Goal: Task Accomplishment & Management: Complete application form

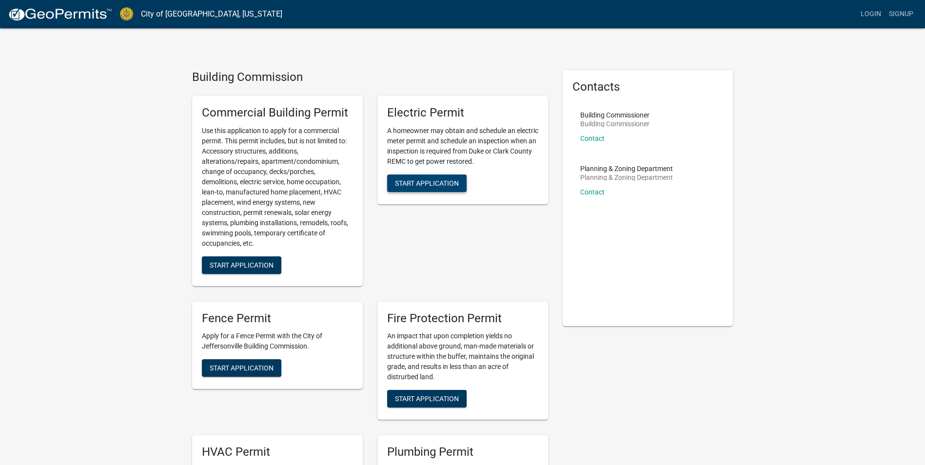
click at [424, 182] on span "Start Application" at bounding box center [427, 183] width 64 height 8
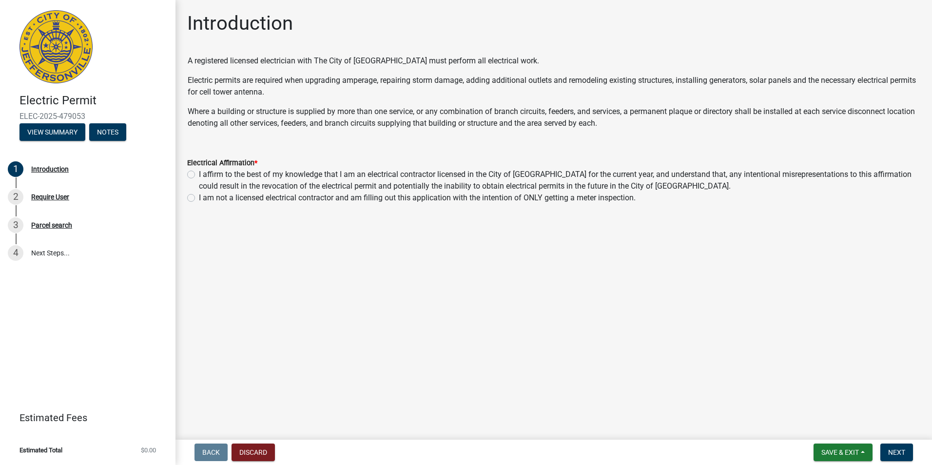
click at [199, 175] on label "I affirm to the best of my knowledge that I am an electrical contractor license…" at bounding box center [560, 180] width 722 height 23
click at [199, 175] on input "I affirm to the best of my knowledge that I am an electrical contractor license…" at bounding box center [202, 172] width 6 height 6
radio input "true"
click at [891, 455] on span "Next" at bounding box center [897, 453] width 17 height 8
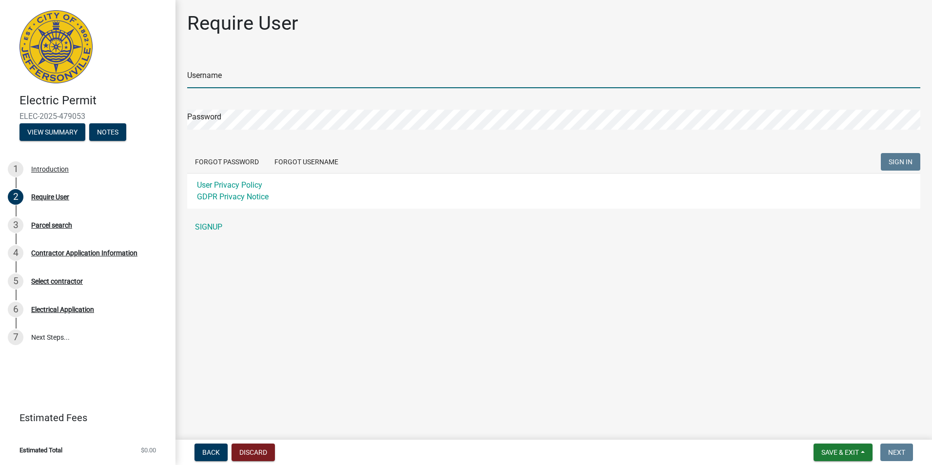
type input "BauerlaElectric"
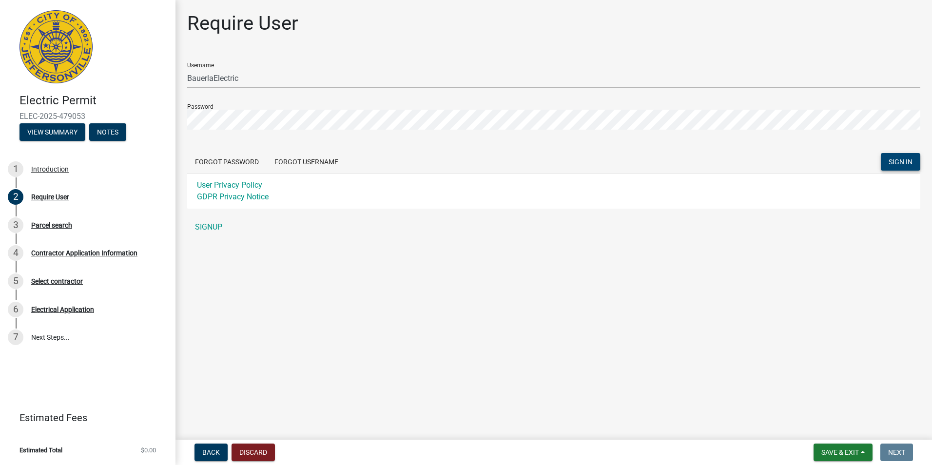
click at [900, 164] on span "SIGN IN" at bounding box center [901, 162] width 24 height 8
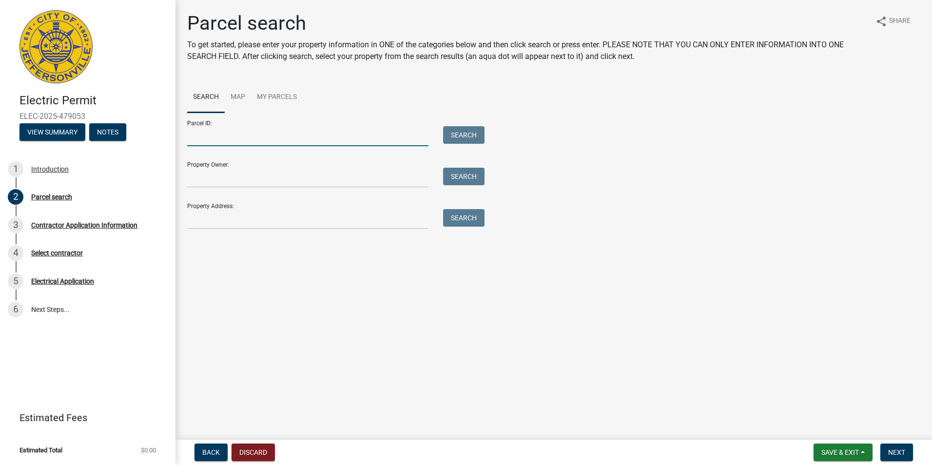
click at [205, 135] on input "Parcel ID:" at bounding box center [307, 136] width 241 height 20
click at [230, 222] on input "Property Address:" at bounding box center [307, 219] width 241 height 20
type input "[STREET_ADDRESS]"
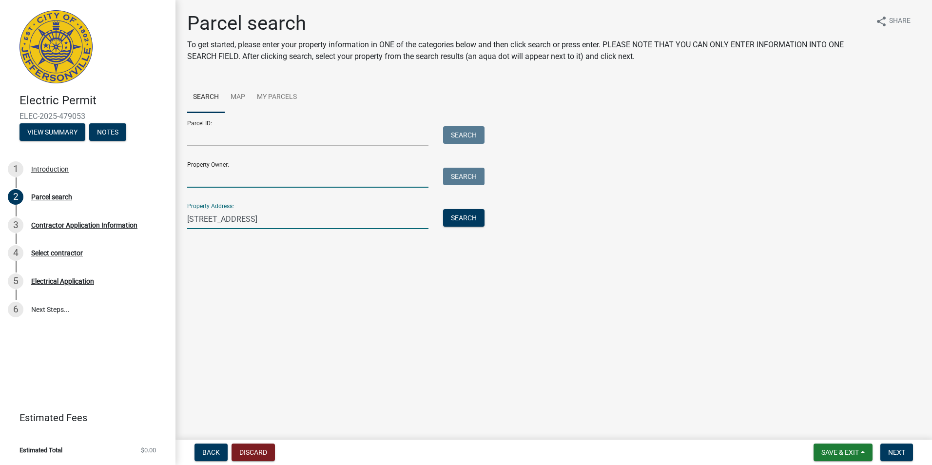
click at [211, 173] on input "Property Owner:" at bounding box center [307, 178] width 241 height 20
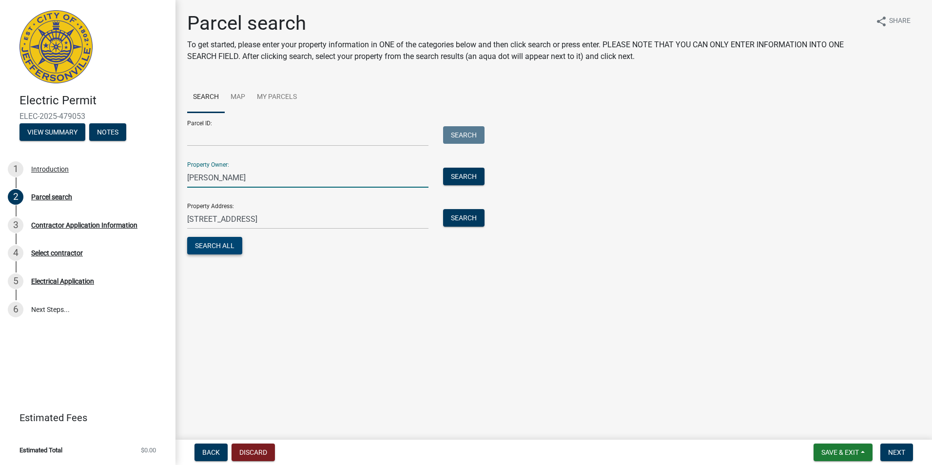
type input "[PERSON_NAME]"
click at [226, 247] on button "Search All" at bounding box center [214, 246] width 55 height 18
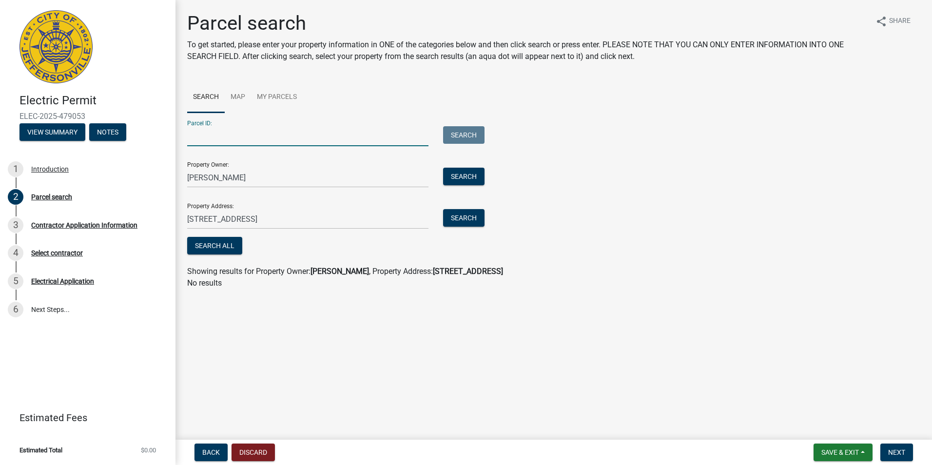
click at [233, 136] on input "Parcel ID:" at bounding box center [307, 136] width 241 height 20
click at [241, 142] on input "Parcel ID:" at bounding box center [307, 136] width 241 height 20
click at [238, 97] on link "Map" at bounding box center [238, 97] width 26 height 31
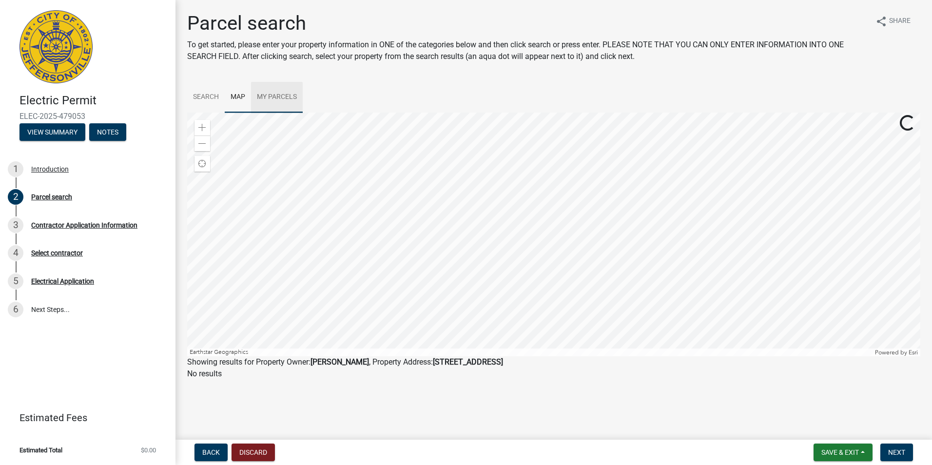
click at [265, 96] on link "My Parcels" at bounding box center [277, 97] width 52 height 31
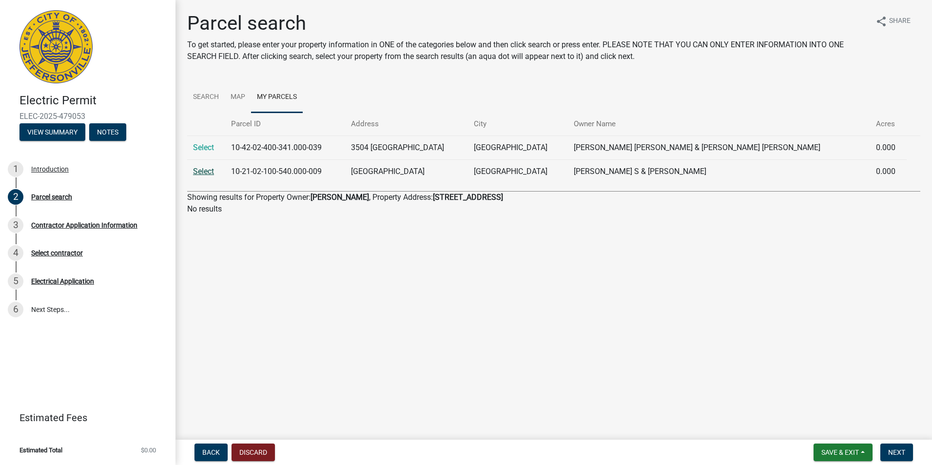
click at [204, 174] on link "Select" at bounding box center [203, 171] width 21 height 9
click at [902, 454] on span "Next" at bounding box center [897, 453] width 17 height 8
click at [207, 173] on link "Select" at bounding box center [203, 171] width 21 height 9
click at [204, 97] on link "Search" at bounding box center [206, 97] width 38 height 31
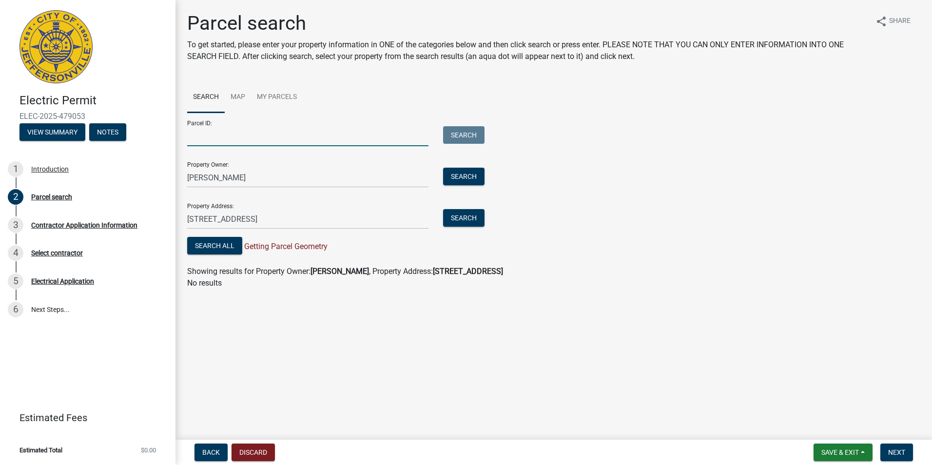
click at [200, 137] on input "Parcel ID:" at bounding box center [307, 136] width 241 height 20
type input "Jer"
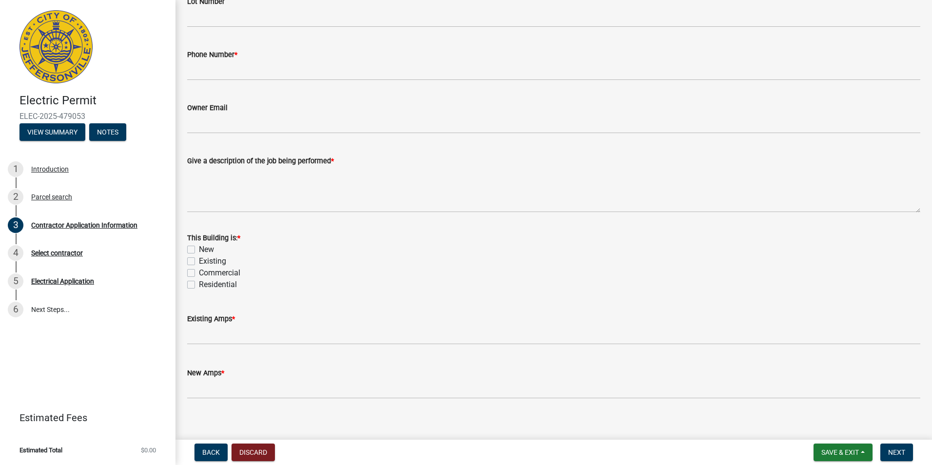
scroll to position [373, 0]
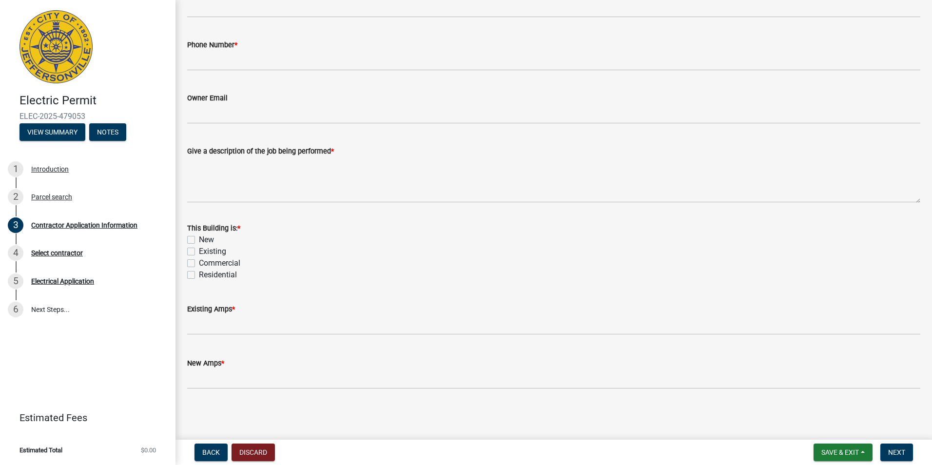
click at [199, 253] on label "Existing" at bounding box center [212, 252] width 27 height 12
click at [199, 252] on input "Existing" at bounding box center [202, 249] width 6 height 6
checkbox input "true"
checkbox input "false"
checkbox input "true"
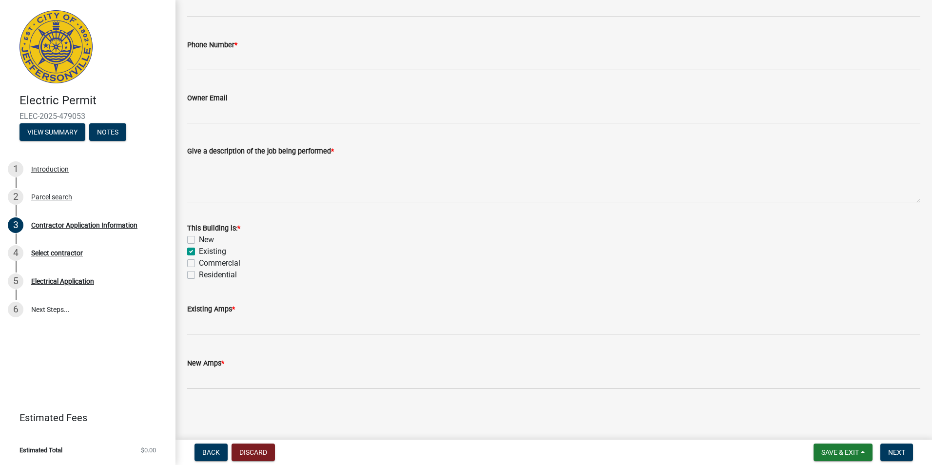
checkbox input "false"
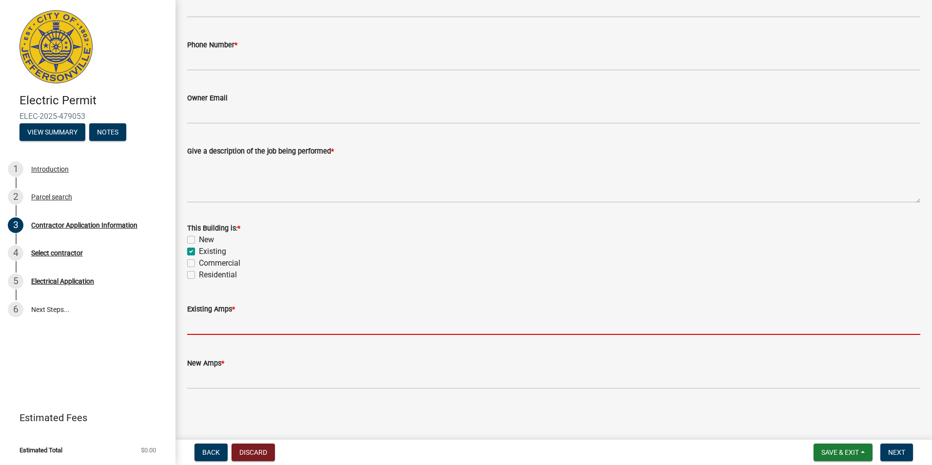
click at [209, 322] on input "text" at bounding box center [553, 325] width 733 height 20
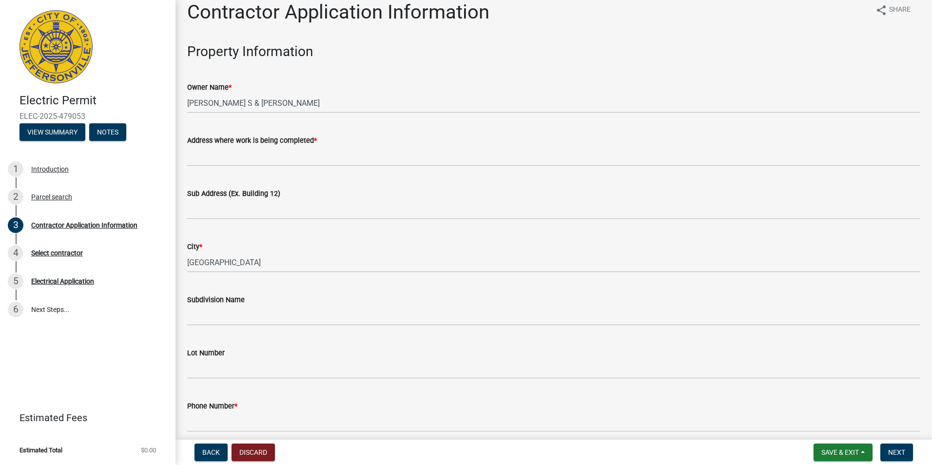
scroll to position [0, 0]
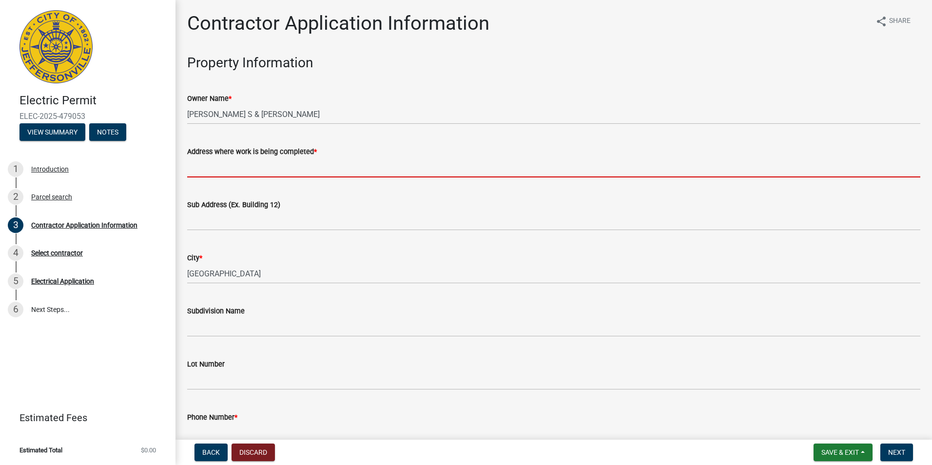
type input "200"
drag, startPoint x: 218, startPoint y: 167, endPoint x: 224, endPoint y: 168, distance: 5.9
click at [219, 168] on input "Address where work is being completed *" at bounding box center [553, 168] width 733 height 20
type input "[STREET_ADDRESS]"
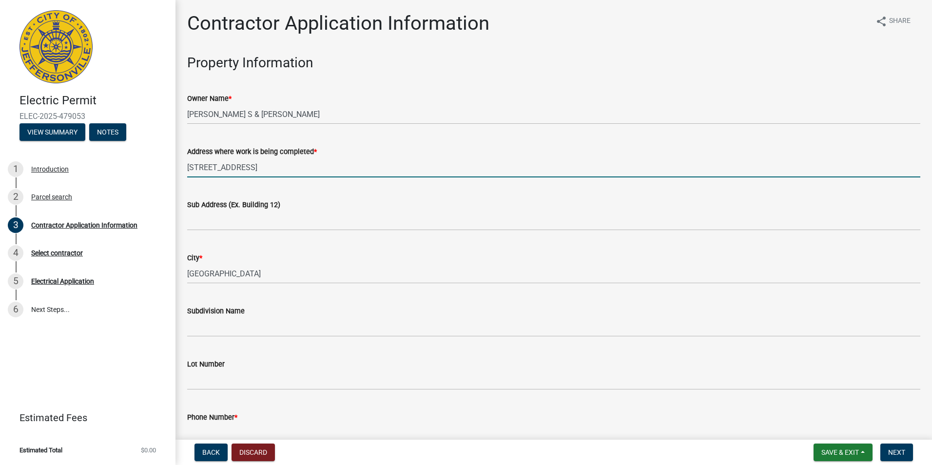
type input "[PHONE_NUMBER]"
type input "0"
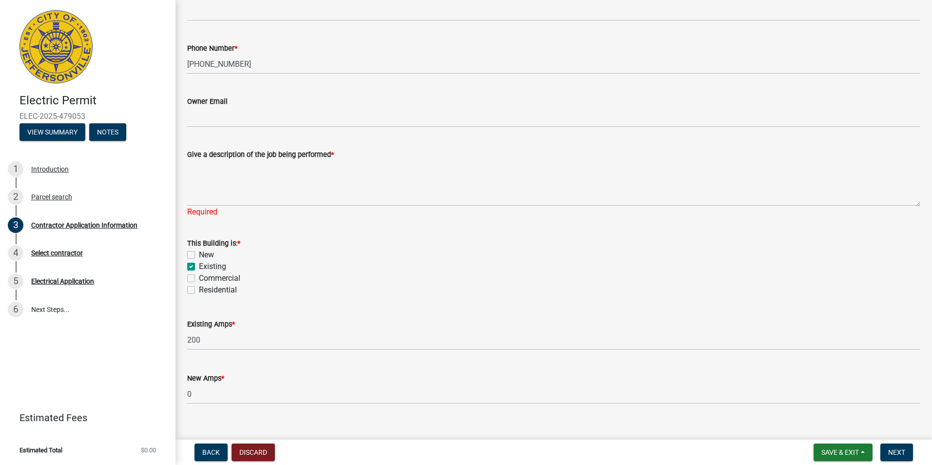
scroll to position [384, 0]
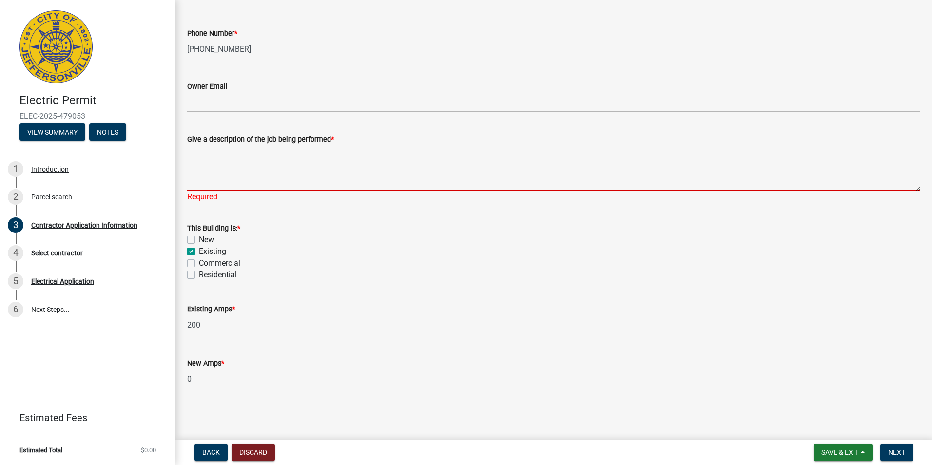
click at [210, 169] on textarea "Give a description of the job being performed *" at bounding box center [553, 168] width 733 height 46
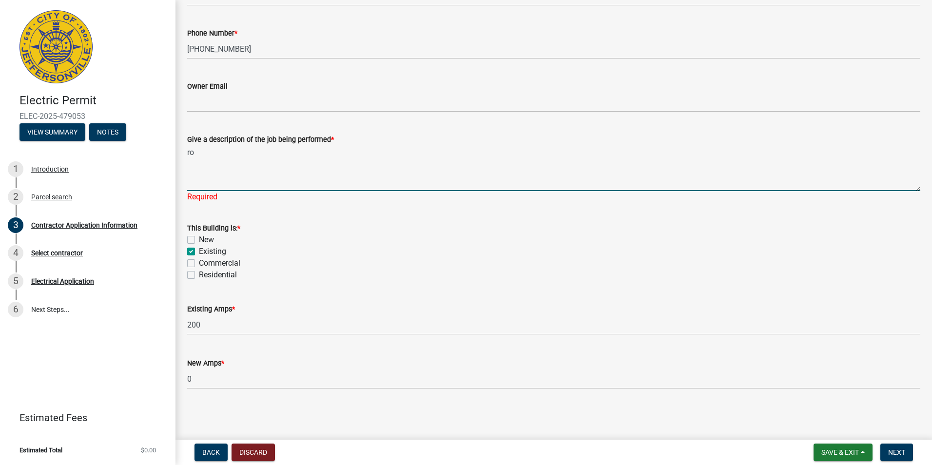
type textarea "r"
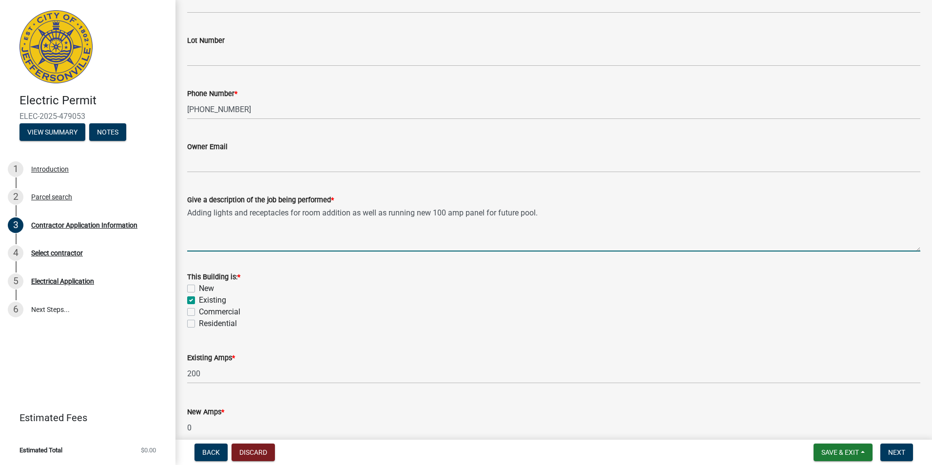
scroll to position [373, 0]
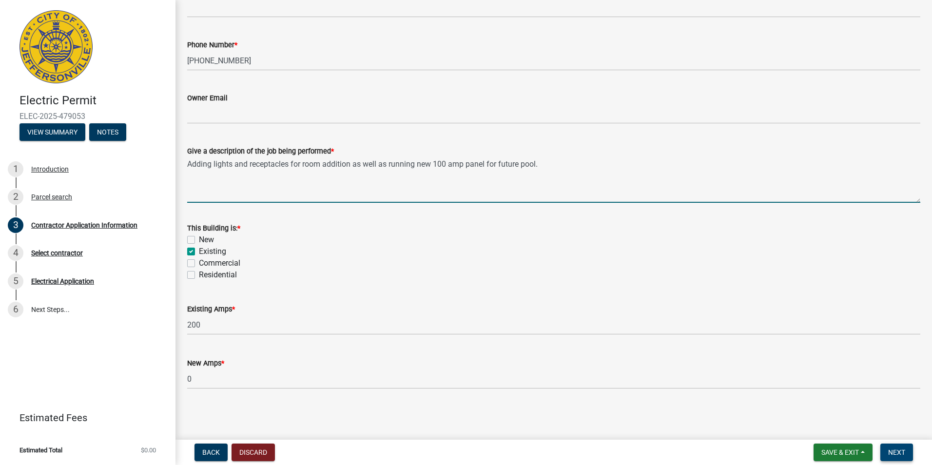
type textarea "Adding lights and receptacles for room addition as well as running new 100 amp …"
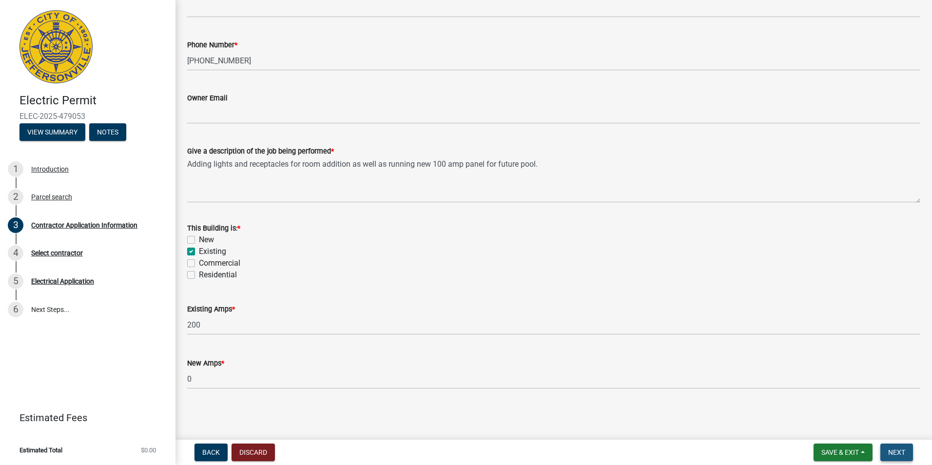
click at [904, 451] on span "Next" at bounding box center [897, 453] width 17 height 8
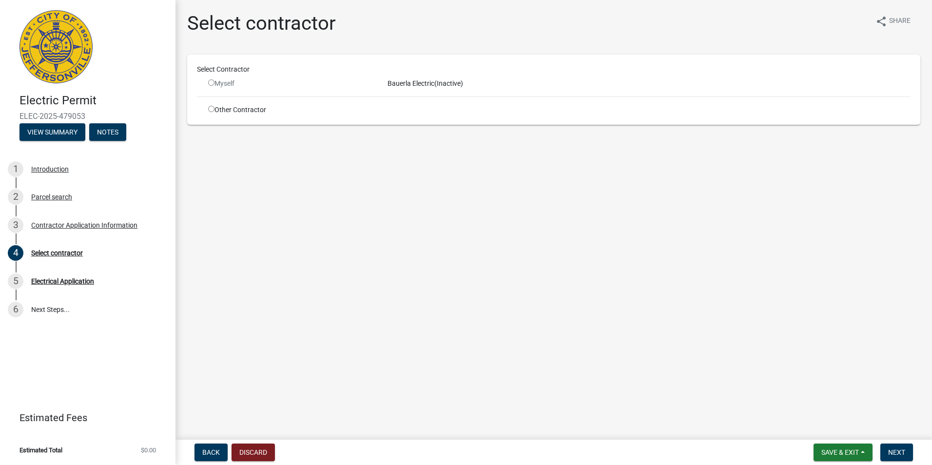
click at [212, 81] on input "radio" at bounding box center [211, 82] width 6 height 6
click at [211, 85] on input "radio" at bounding box center [211, 82] width 6 height 6
click at [211, 84] on input "radio" at bounding box center [211, 82] width 6 height 6
click at [898, 456] on span "Next" at bounding box center [897, 453] width 17 height 8
click at [212, 83] on input "radio" at bounding box center [211, 82] width 6 height 6
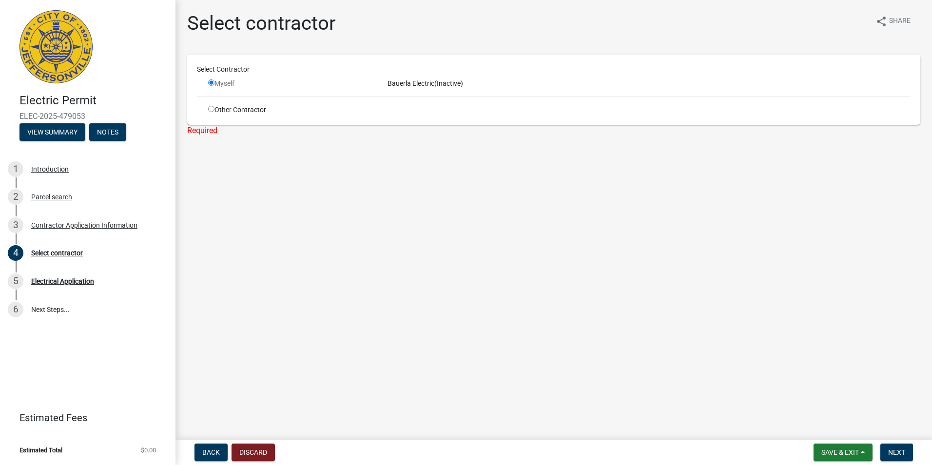
radio input "false"
click at [212, 110] on input "radio" at bounding box center [211, 109] width 6 height 6
radio input "true"
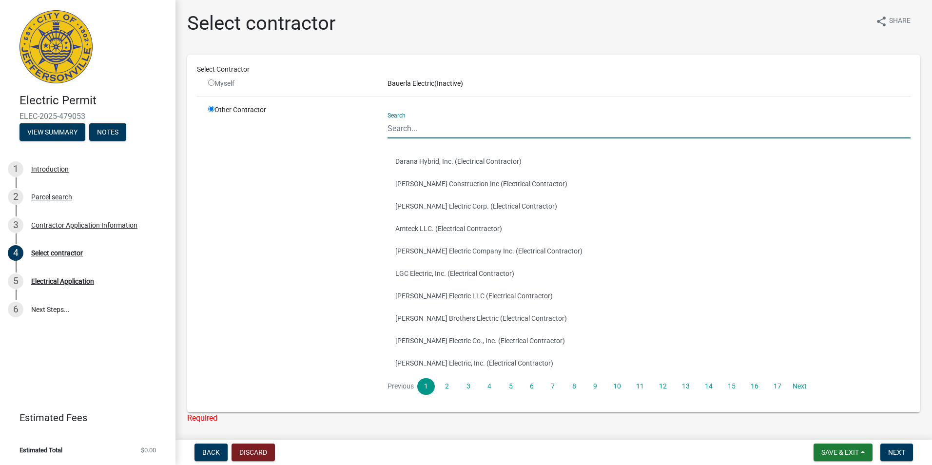
click at [402, 133] on input "Search" at bounding box center [649, 128] width 523 height 20
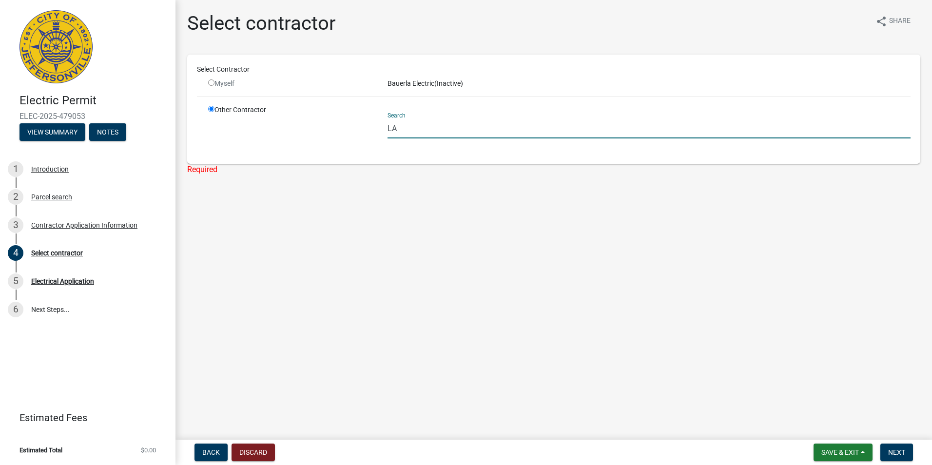
type input "L"
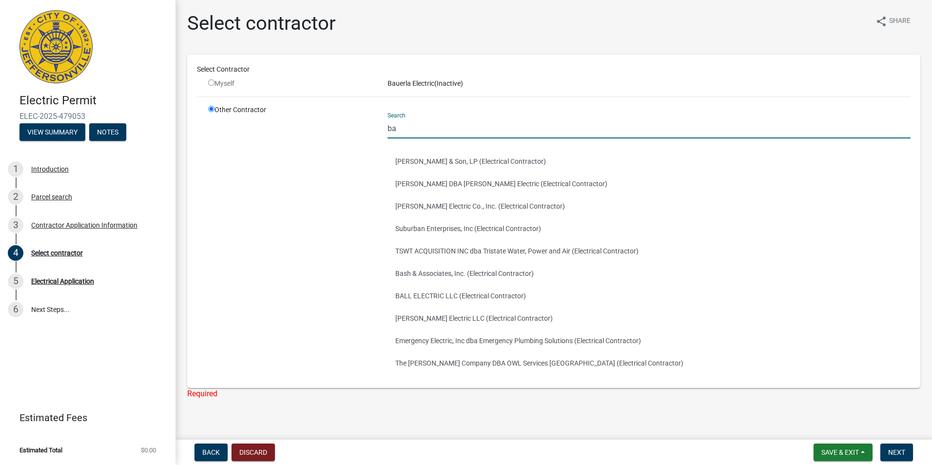
type input "b"
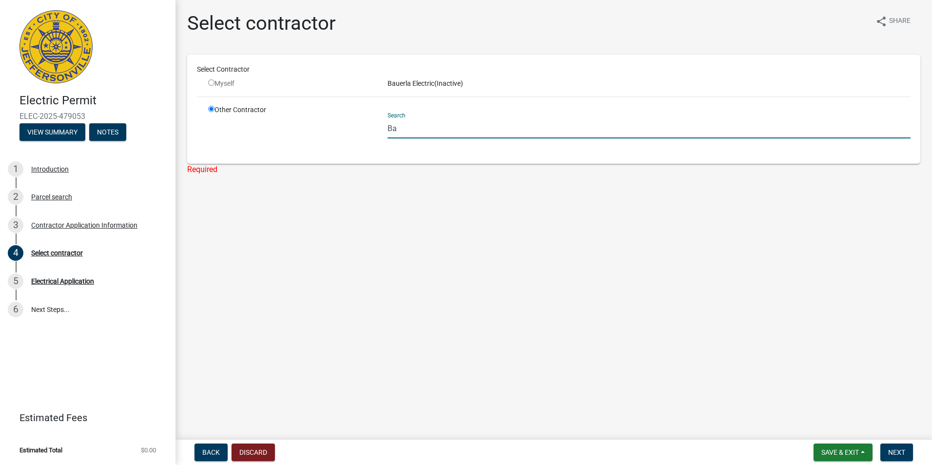
type input "B"
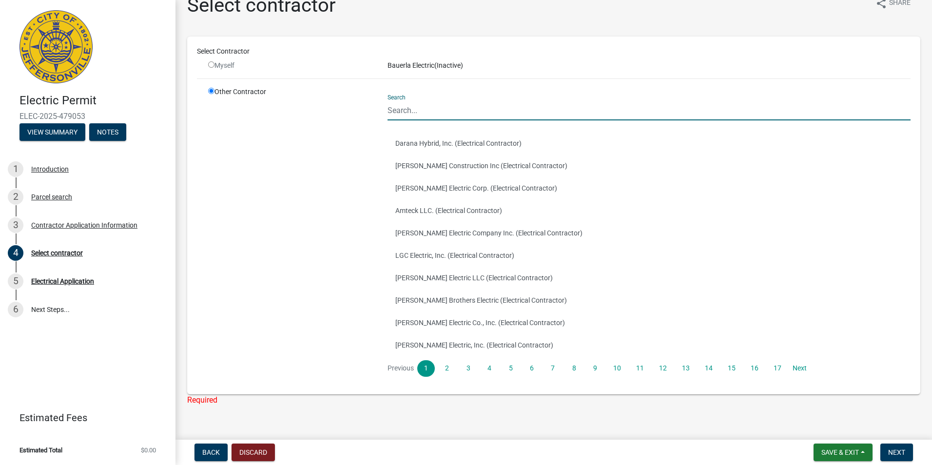
scroll to position [34, 0]
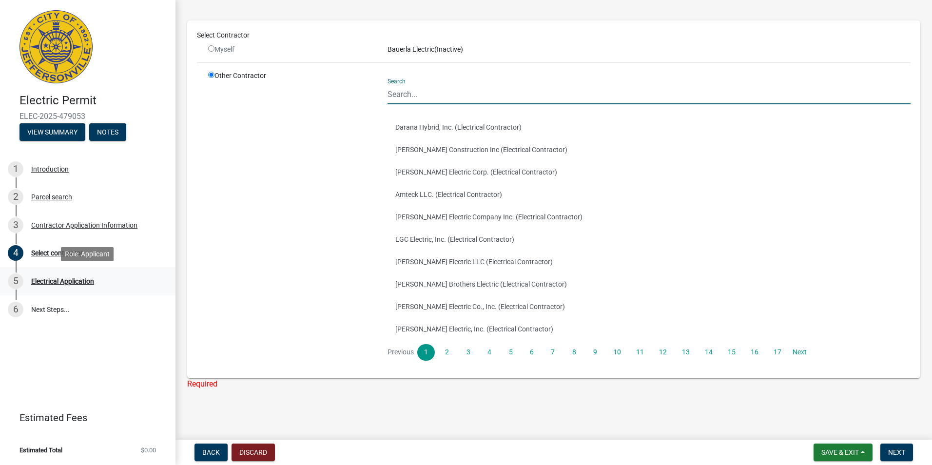
click at [58, 281] on div "Electrical Application" at bounding box center [62, 281] width 63 height 7
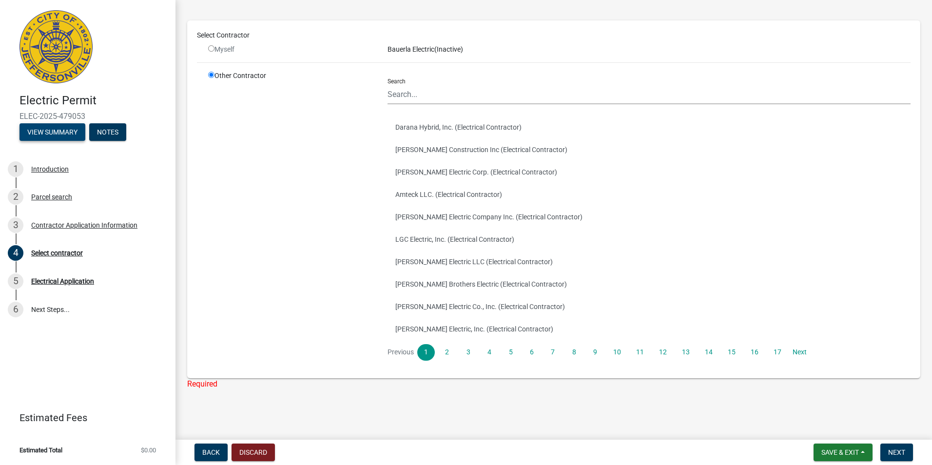
click at [62, 137] on button "View Summary" at bounding box center [53, 132] width 66 height 18
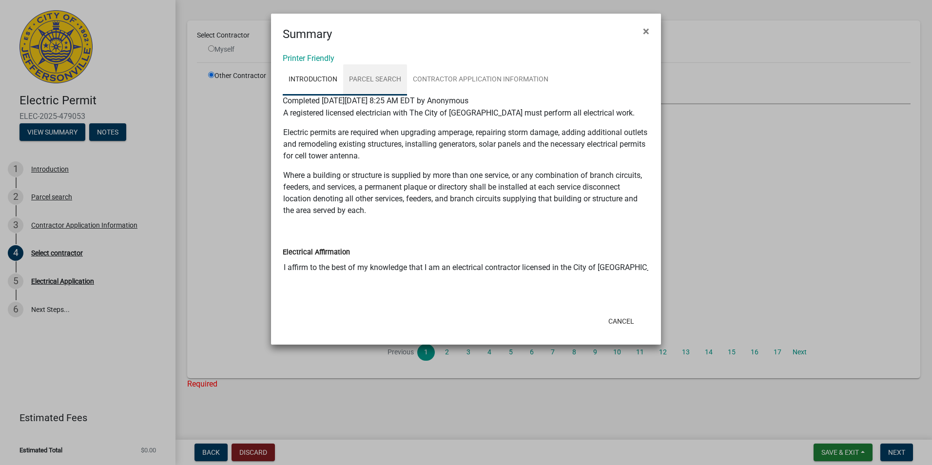
click at [387, 80] on link "Parcel search" at bounding box center [375, 79] width 64 height 31
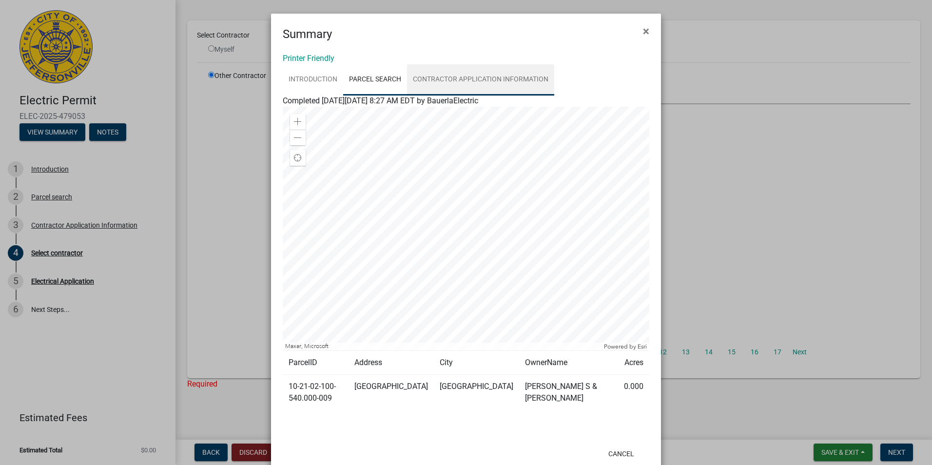
click at [444, 79] on link "Contractor Application Information" at bounding box center [480, 79] width 147 height 31
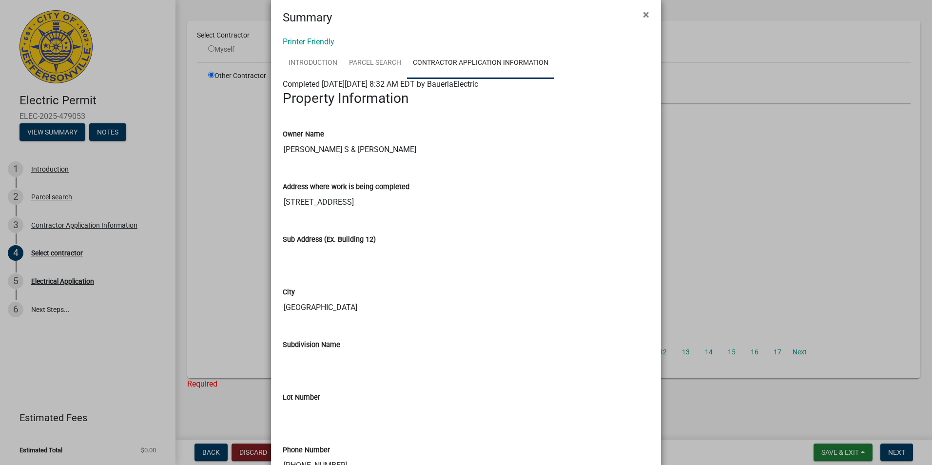
scroll to position [0, 0]
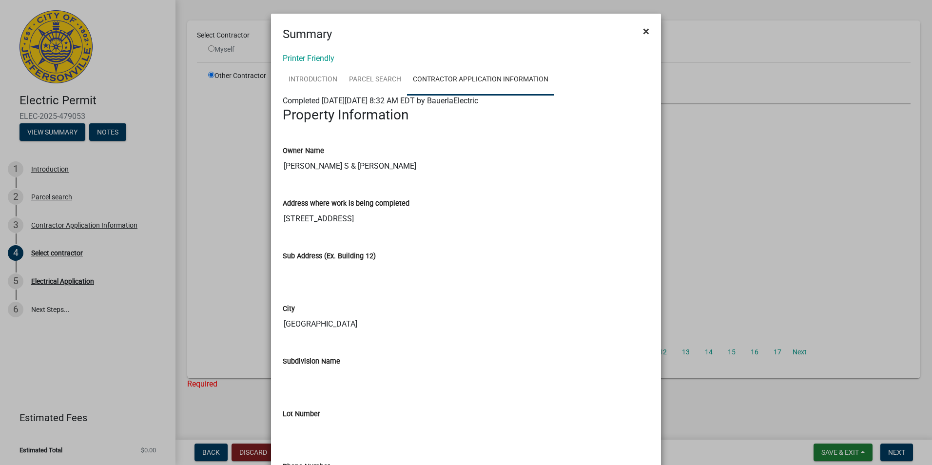
click at [643, 31] on span "×" at bounding box center [646, 31] width 6 height 14
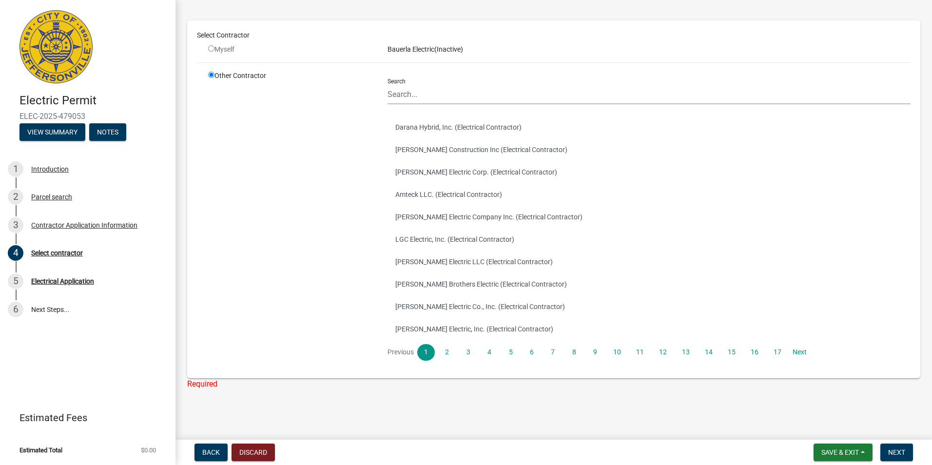
drag, startPoint x: 208, startPoint y: 47, endPoint x: 220, endPoint y: 47, distance: 11.7
click at [209, 47] on input "radio" at bounding box center [211, 48] width 6 height 6
radio input "false"
radio input "true"
click at [304, 49] on div "Myself" at bounding box center [290, 49] width 165 height 10
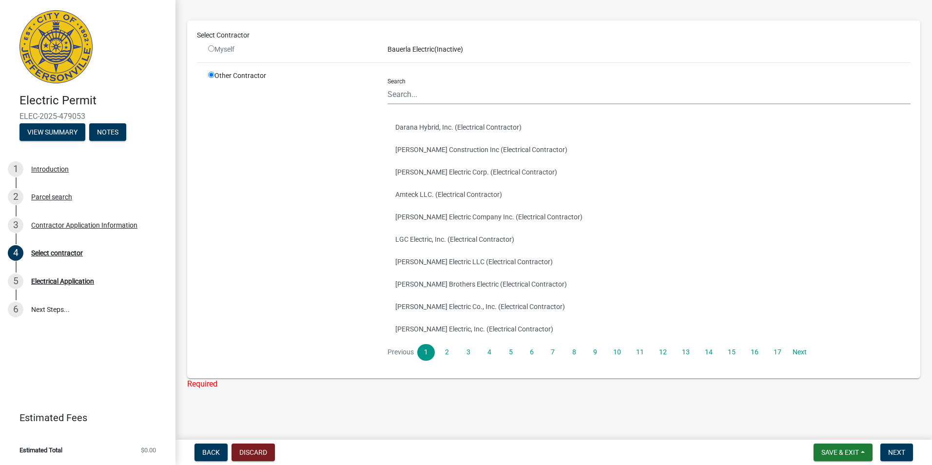
click at [215, 50] on div "Myself" at bounding box center [290, 49] width 165 height 10
click at [211, 76] on input "radio" at bounding box center [211, 75] width 6 height 6
click at [296, 42] on div "Select Contractor" at bounding box center [554, 37] width 729 height 14
click at [296, 50] on div "Myself" at bounding box center [290, 49] width 165 height 10
click at [67, 223] on div "Contractor Application Information" at bounding box center [84, 225] width 106 height 7
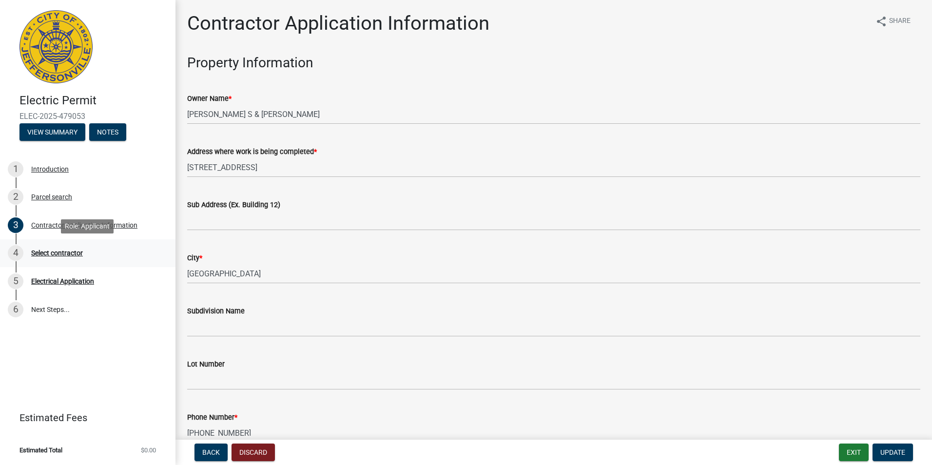
click at [51, 256] on div "Select contractor" at bounding box center [57, 253] width 52 height 7
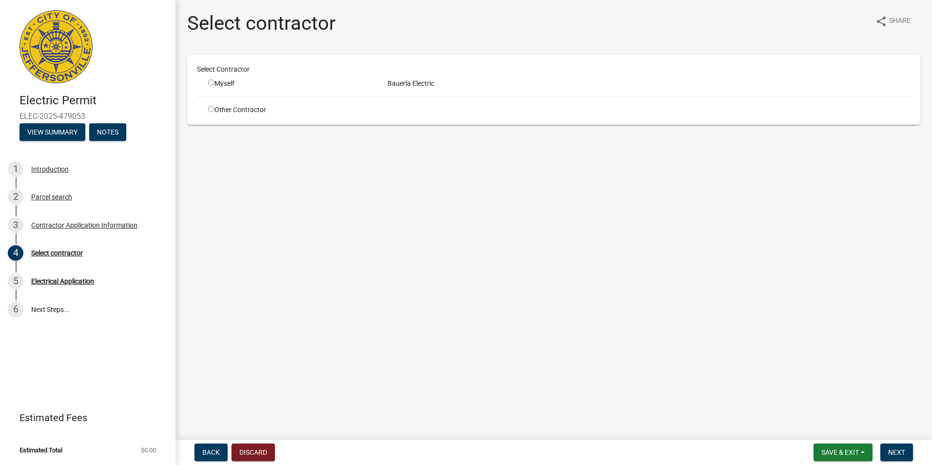
click at [212, 83] on input "radio" at bounding box center [211, 82] width 6 height 6
radio input "true"
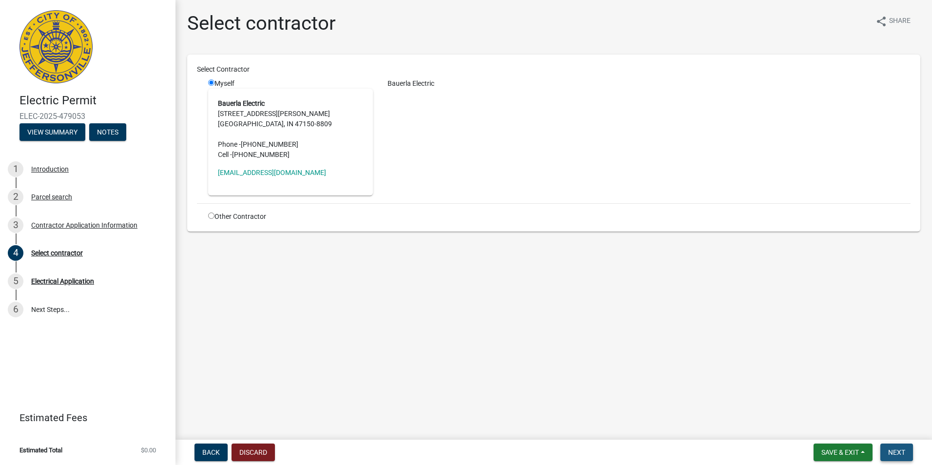
click at [902, 454] on span "Next" at bounding box center [897, 453] width 17 height 8
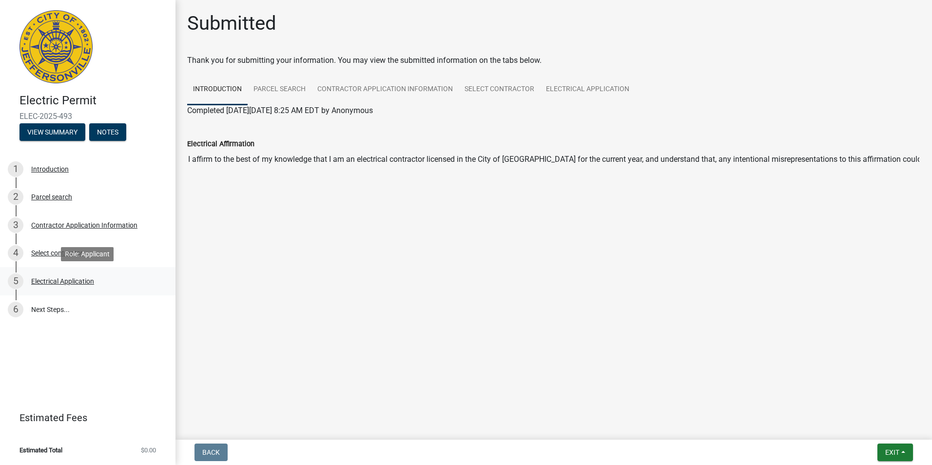
click at [71, 283] on div "Electrical Application" at bounding box center [62, 281] width 63 height 7
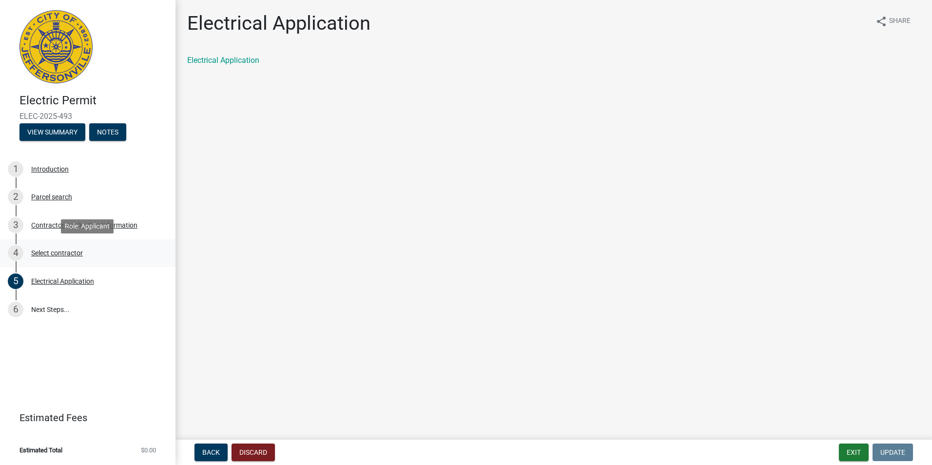
click at [57, 252] on div "Select contractor" at bounding box center [57, 253] width 52 height 7
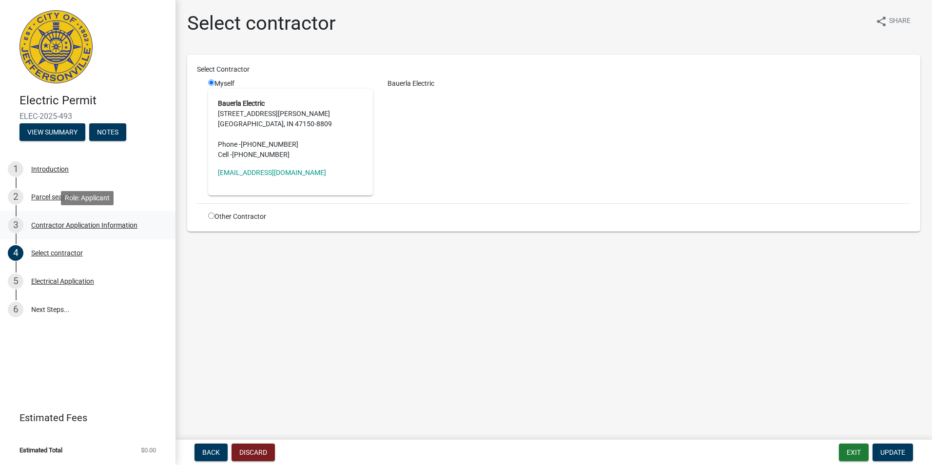
click at [60, 222] on div "Contractor Application Information" at bounding box center [84, 225] width 106 height 7
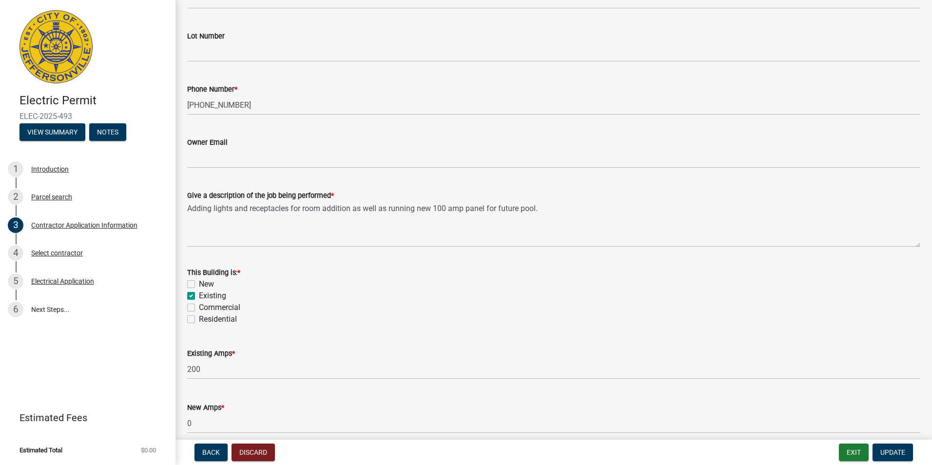
scroll to position [373, 0]
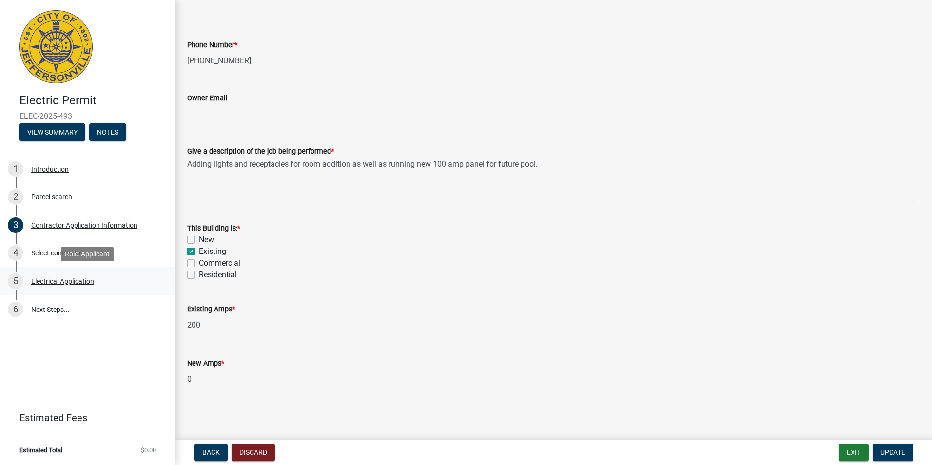
click at [23, 280] on div "5 Electrical Application" at bounding box center [84, 282] width 152 height 16
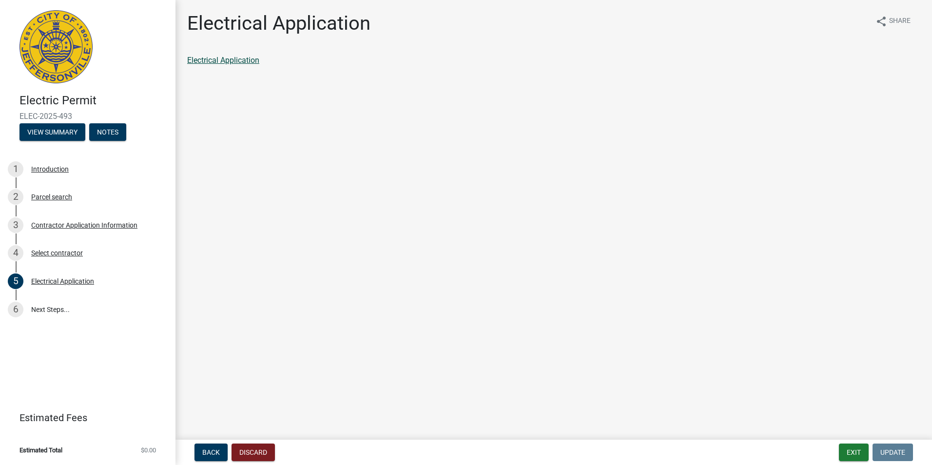
click at [239, 63] on link "Electrical Application" at bounding box center [223, 60] width 72 height 9
click at [44, 310] on link "6 Next Steps..." at bounding box center [88, 310] width 176 height 28
click at [79, 280] on div "Electrical Application" at bounding box center [62, 281] width 63 height 7
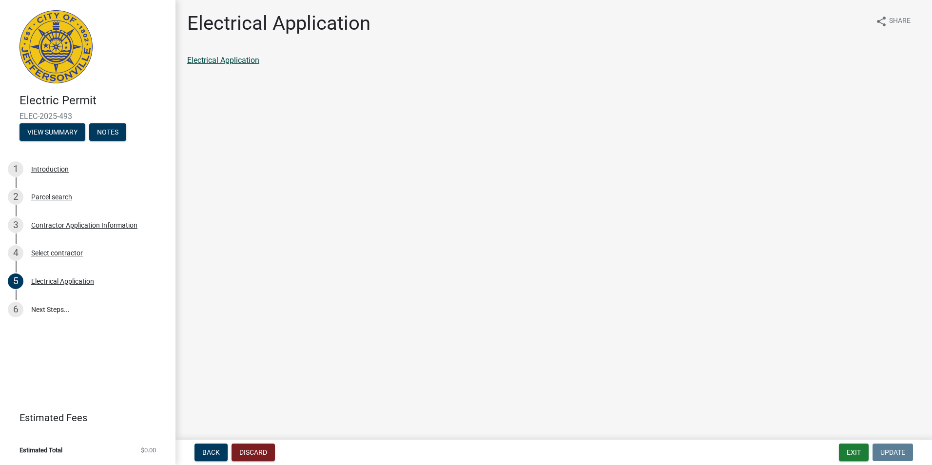
click at [243, 60] on link "Electrical Application" at bounding box center [223, 60] width 72 height 9
click at [52, 310] on link "6 Next Steps..." at bounding box center [88, 310] width 176 height 28
click at [227, 59] on link "Electrical Application" at bounding box center [223, 60] width 72 height 9
click at [45, 310] on link "6 Next Steps..." at bounding box center [88, 310] width 176 height 28
click at [239, 59] on link "Electrical Application" at bounding box center [223, 60] width 72 height 9
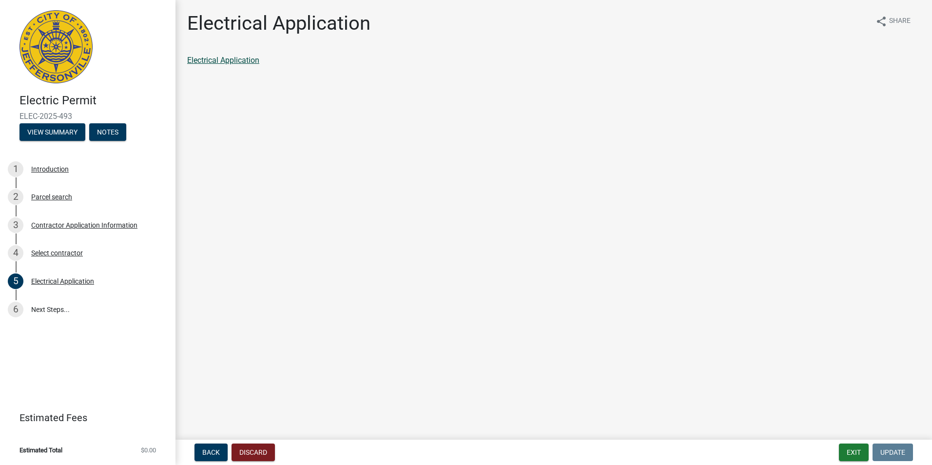
click at [230, 59] on link "Electrical Application" at bounding box center [223, 60] width 72 height 9
click at [21, 309] on div "6" at bounding box center [16, 310] width 16 height 16
click at [17, 311] on div "6" at bounding box center [16, 310] width 16 height 16
click at [48, 310] on link "6 Next Steps..." at bounding box center [88, 310] width 176 height 28
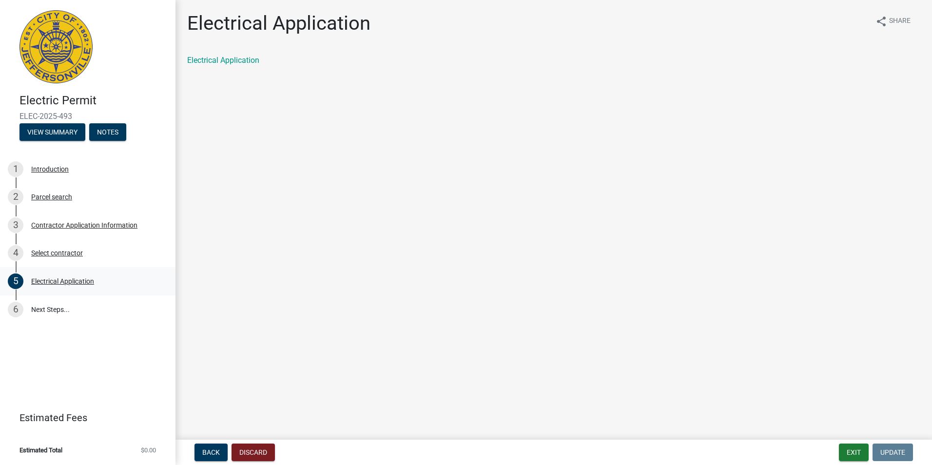
drag, startPoint x: 48, startPoint y: 310, endPoint x: 151, endPoint y: 271, distance: 110.2
click at [151, 271] on link "5 Electrical Application" at bounding box center [88, 281] width 176 height 28
click at [45, 285] on div "5 Electrical Application" at bounding box center [84, 282] width 152 height 16
click at [48, 282] on div "Electrical Application" at bounding box center [62, 281] width 63 height 7
click at [52, 254] on div "Select contractor" at bounding box center [57, 253] width 52 height 7
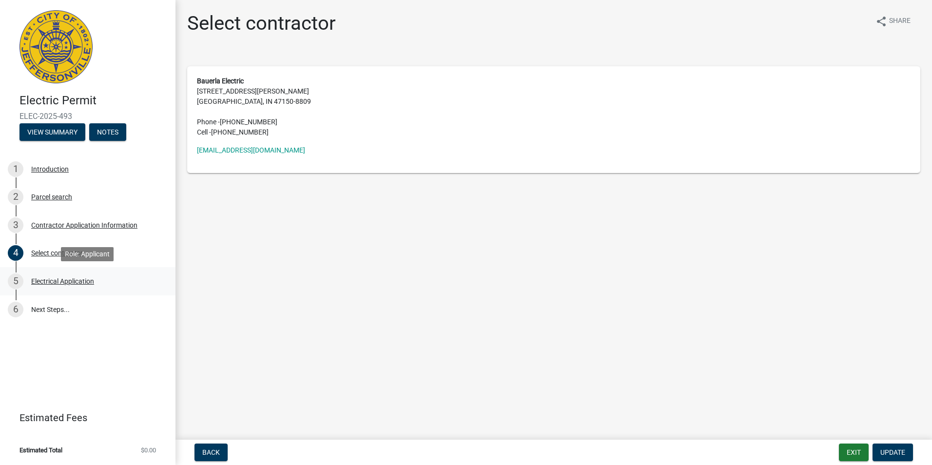
click at [48, 280] on div "Electrical Application" at bounding box center [62, 281] width 63 height 7
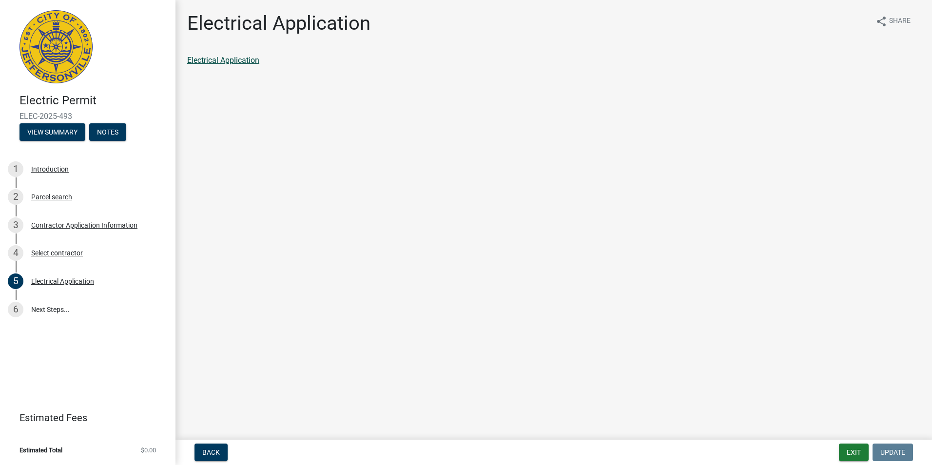
click at [222, 61] on link "Electrical Application" at bounding box center [223, 60] width 72 height 9
click at [238, 59] on link "Electrical Application" at bounding box center [223, 60] width 72 height 9
click at [233, 61] on link "Electrical Application" at bounding box center [223, 60] width 72 height 9
click at [235, 62] on link "Electrical Application" at bounding box center [223, 60] width 72 height 9
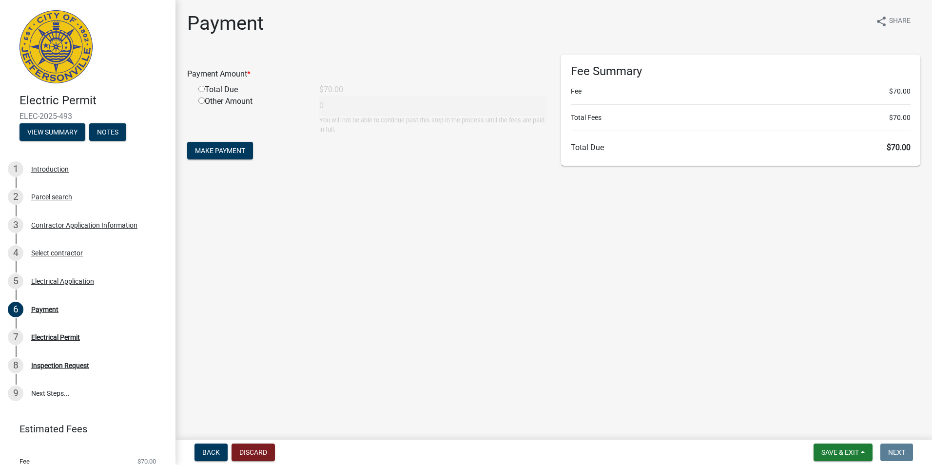
click at [202, 88] on input "radio" at bounding box center [201, 89] width 6 height 6
radio input "true"
type input "70"
click at [228, 153] on span "Make Payment" at bounding box center [220, 151] width 50 height 8
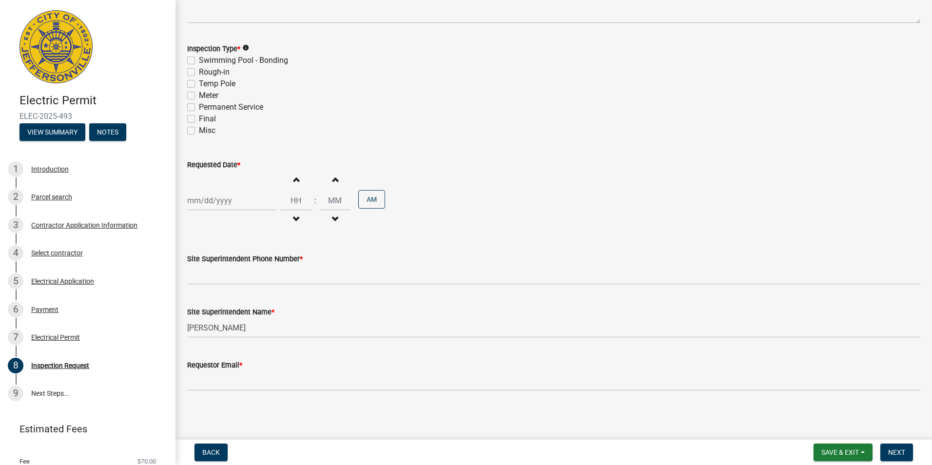
scroll to position [103, 0]
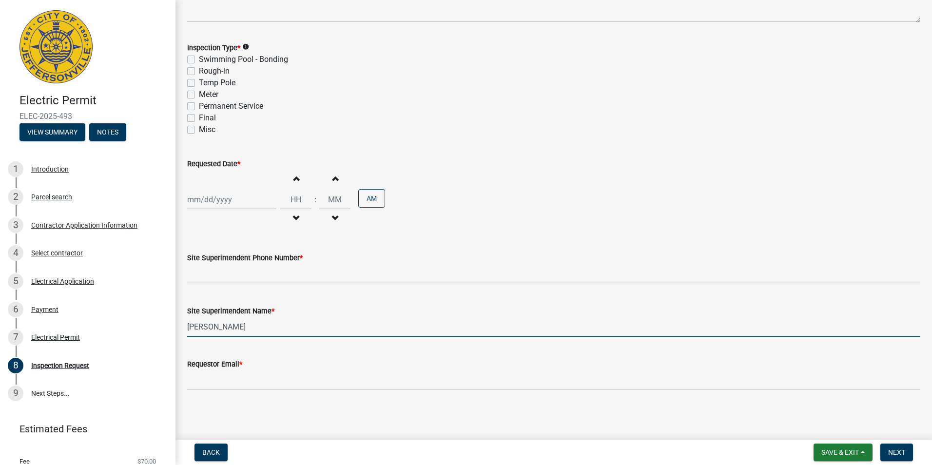
drag, startPoint x: 204, startPoint y: 327, endPoint x: 213, endPoint y: 327, distance: 8.8
click at [205, 327] on input "Larry P Bauerla" at bounding box center [553, 327] width 733 height 20
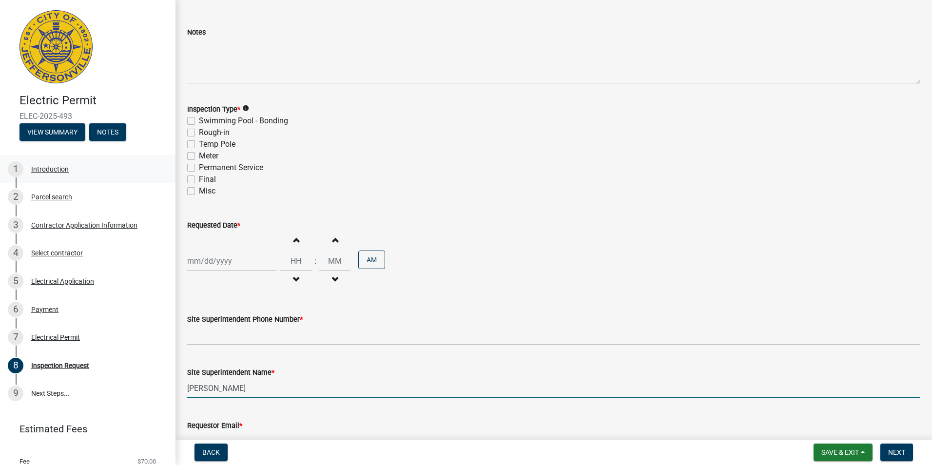
scroll to position [98, 0]
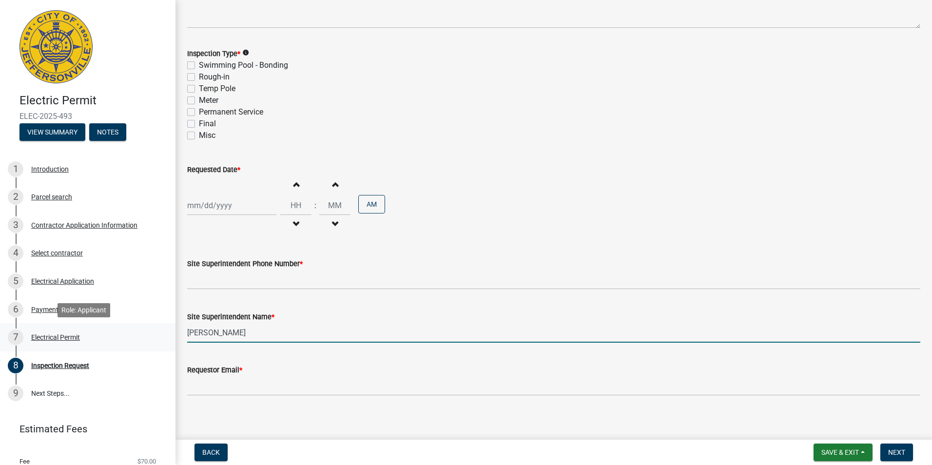
type input "Steven P Bauerla"
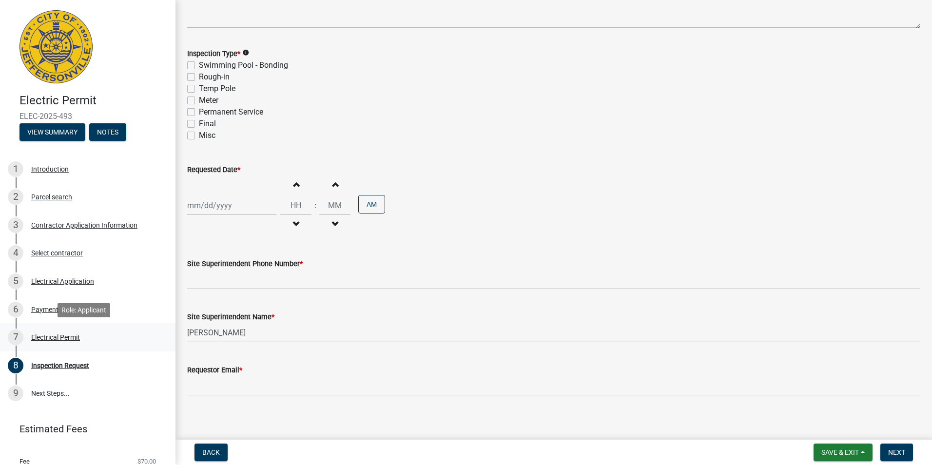
click at [64, 341] on div "Electrical Permit" at bounding box center [55, 337] width 49 height 7
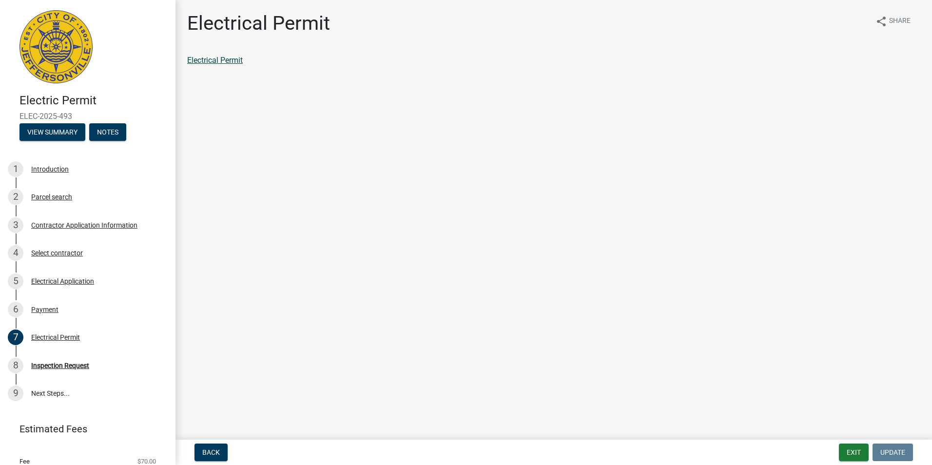
click at [197, 57] on link "Electrical Permit" at bounding box center [215, 60] width 56 height 9
